Goal: Check status: Check status

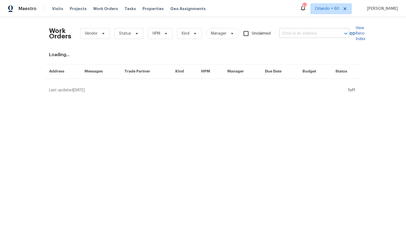
click at [298, 34] on input "text" at bounding box center [307, 33] width 55 height 8
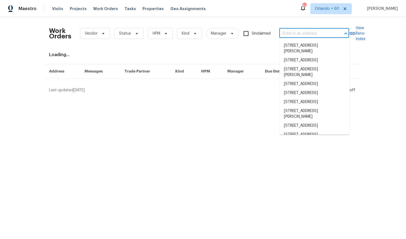
paste input "[STREET_ADDRESS][PERSON_NAME]"
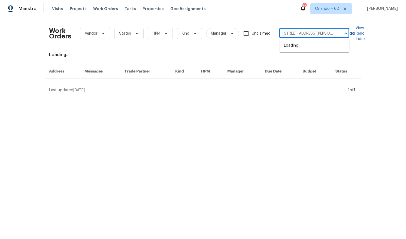
type input "[STREET_ADDRESS][PERSON_NAME]"
click at [295, 45] on li "[STREET_ADDRESS]" at bounding box center [315, 45] width 70 height 9
type input "[STREET_ADDRESS]"
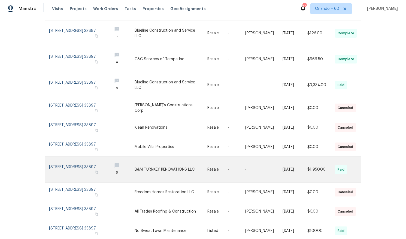
scroll to position [64, 0]
click at [163, 174] on link at bounding box center [171, 170] width 73 height 26
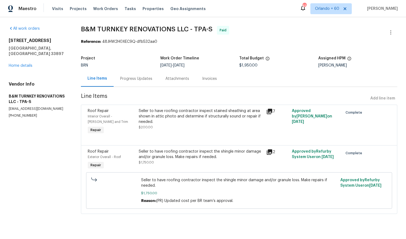
click at [129, 78] on div "Progress Updates" at bounding box center [136, 78] width 32 height 5
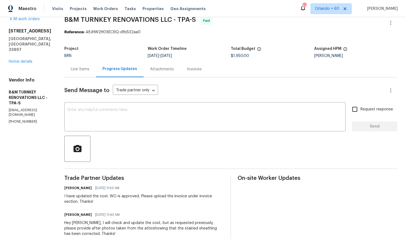
scroll to position [6, 0]
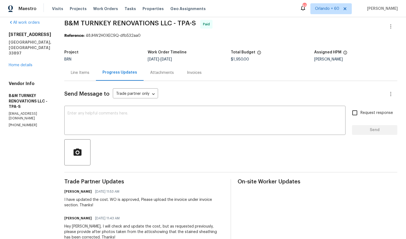
click at [89, 71] on div "Line Items" at bounding box center [80, 72] width 19 height 5
